Goal: Information Seeking & Learning: Learn about a topic

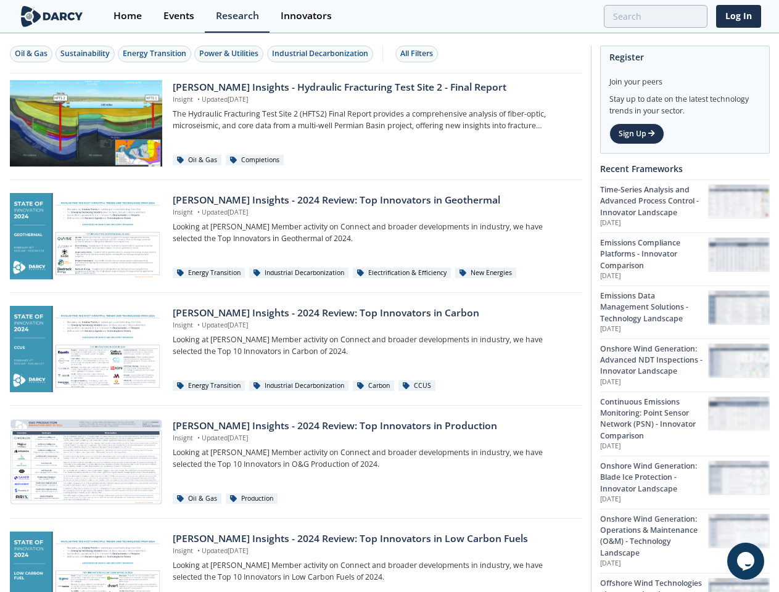
click at [31, 54] on div "Oil & Gas" at bounding box center [31, 53] width 33 height 11
click at [86, 54] on div "Sustainability" at bounding box center [84, 53] width 49 height 11
click at [155, 54] on div "Energy Transition" at bounding box center [155, 53] width 64 height 11
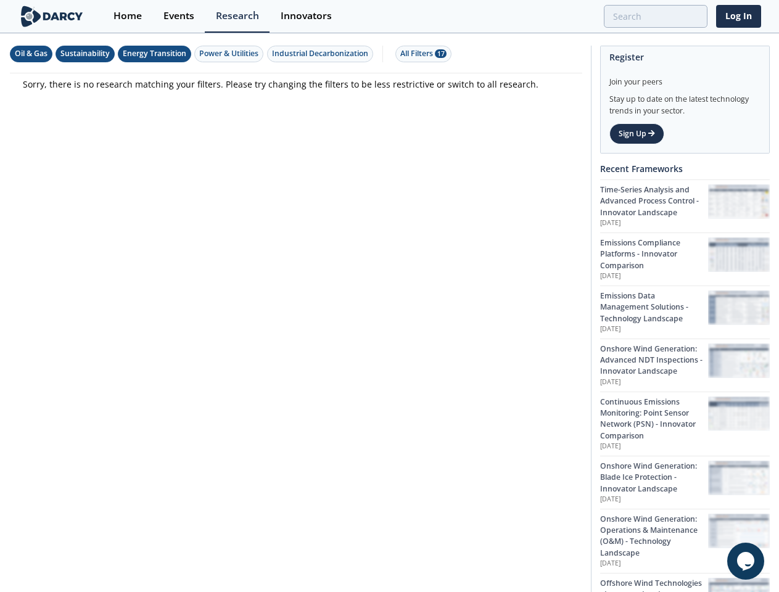
click at [231, 54] on div "Power & Utilities" at bounding box center [228, 53] width 59 height 11
click at [322, 54] on div "Industrial Decarbonization" at bounding box center [320, 53] width 96 height 11
